Goal: Transaction & Acquisition: Obtain resource

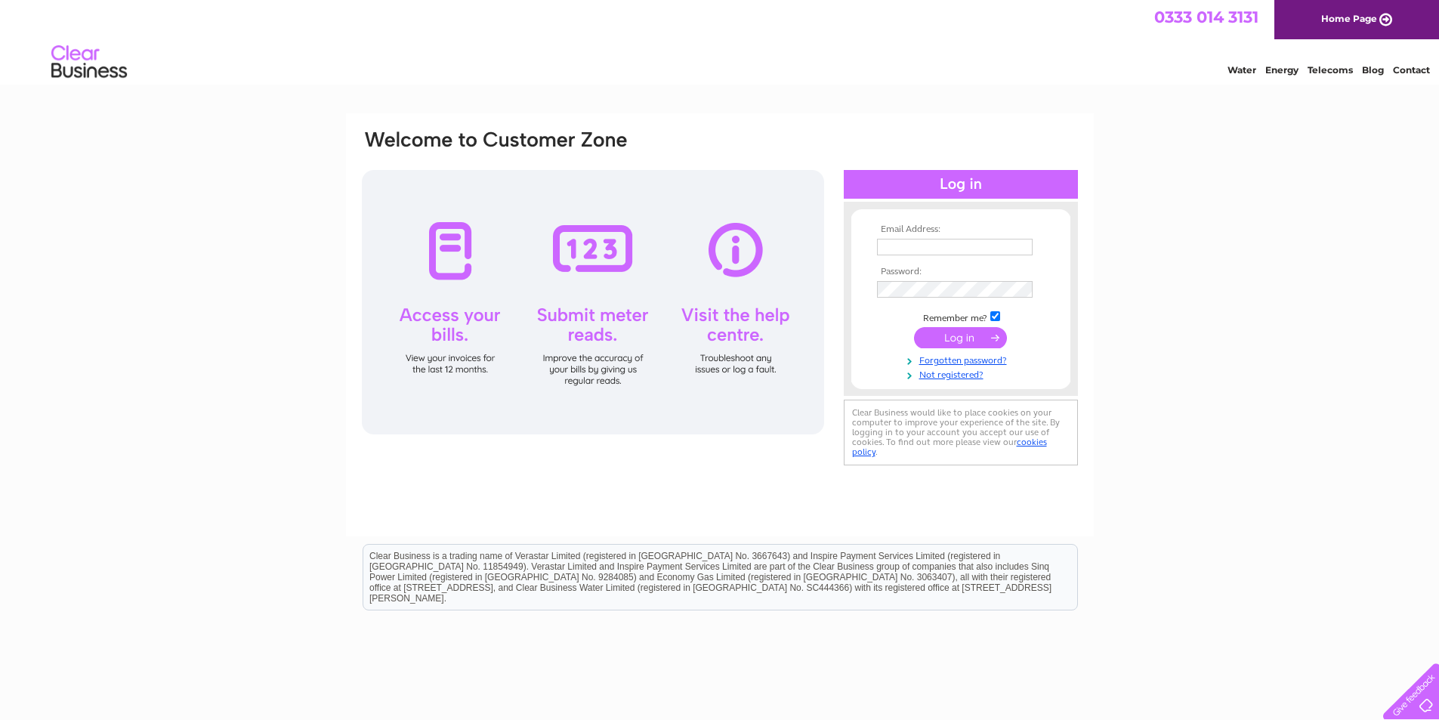
type input "[EMAIL_ADDRESS][DOMAIN_NAME]"
click at [977, 335] on input "submit" at bounding box center [960, 337] width 93 height 21
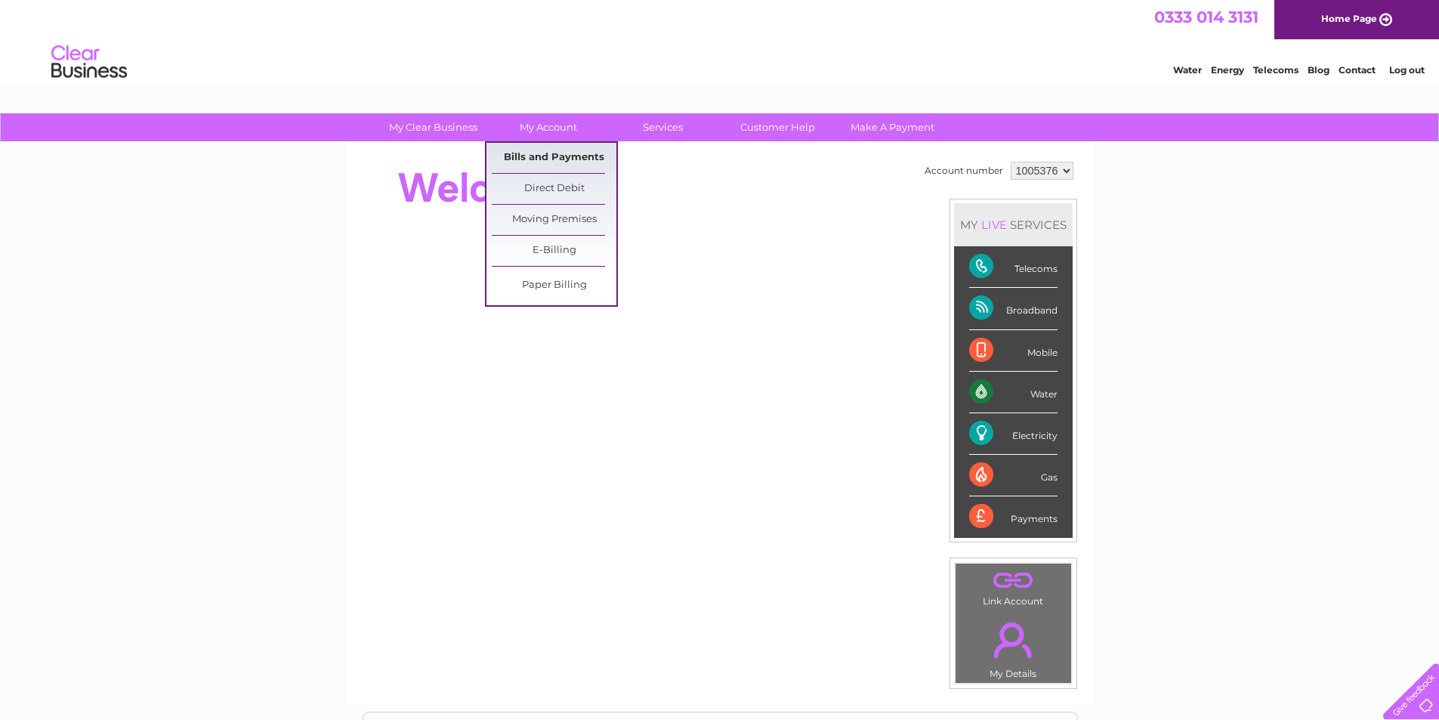
click at [541, 155] on link "Bills and Payments" at bounding box center [554, 158] width 125 height 30
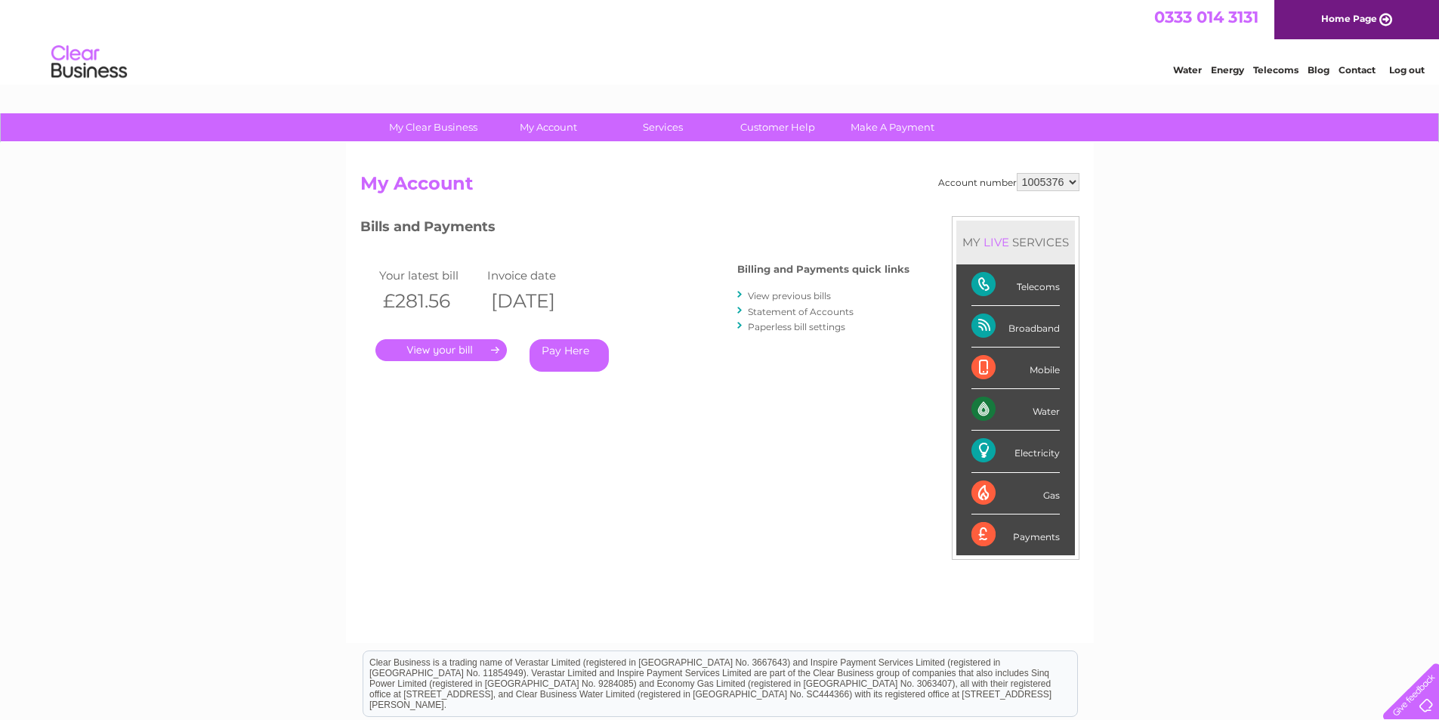
click at [460, 349] on link "." at bounding box center [440, 350] width 131 height 22
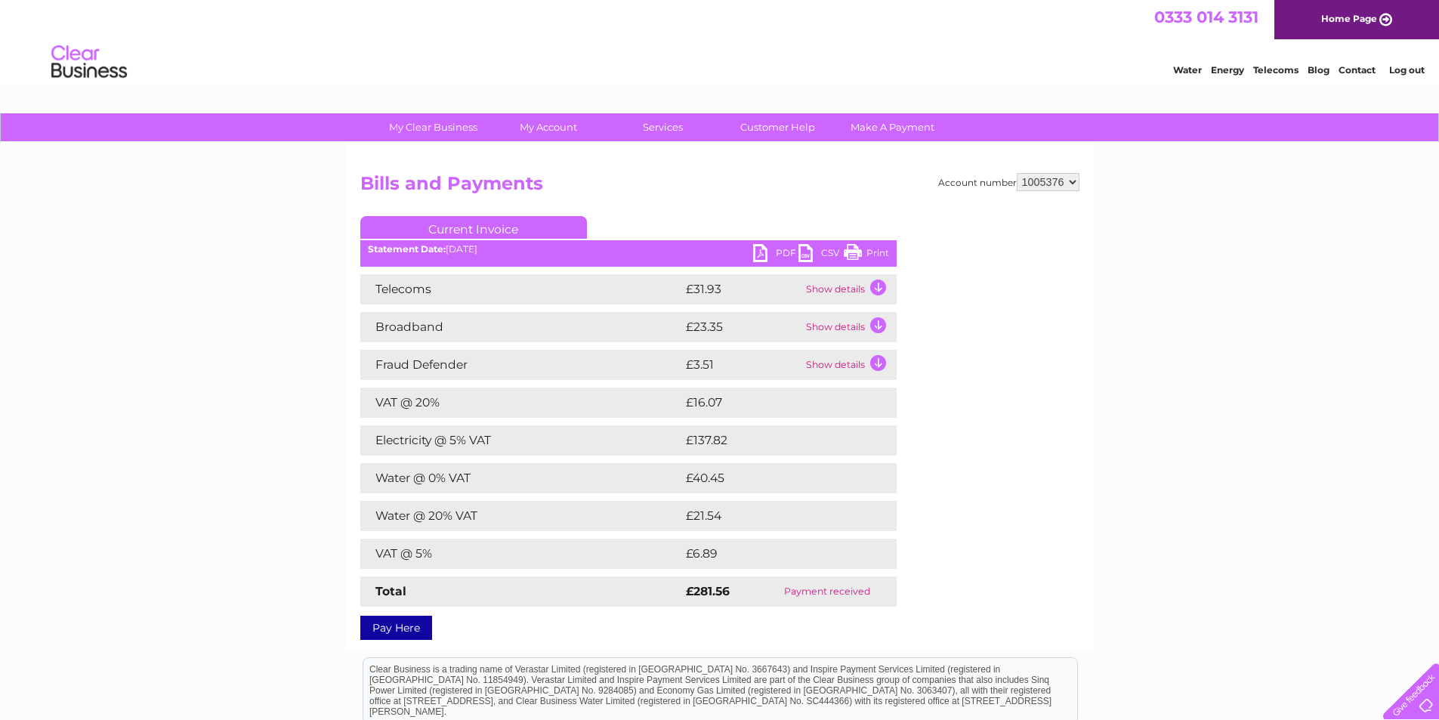
click at [760, 248] on link "PDF" at bounding box center [775, 255] width 45 height 22
click at [1400, 67] on link "Log out" at bounding box center [1407, 69] width 36 height 11
